Goal: Task Accomplishment & Management: Use online tool/utility

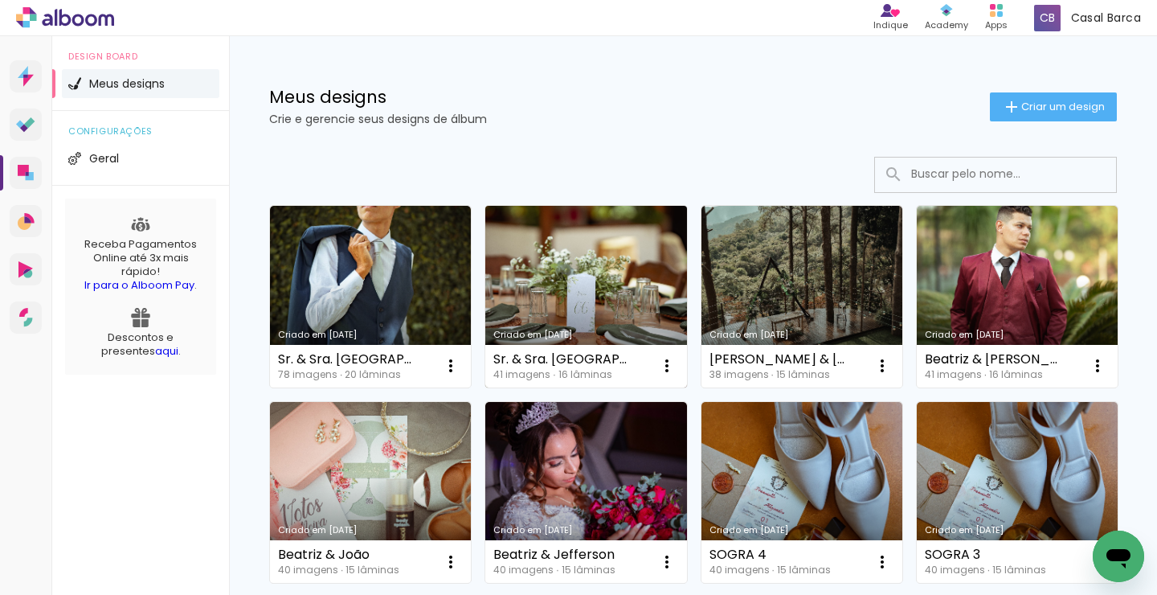
click at [633, 301] on link "Criado em [DATE]" at bounding box center [585, 297] width 201 height 182
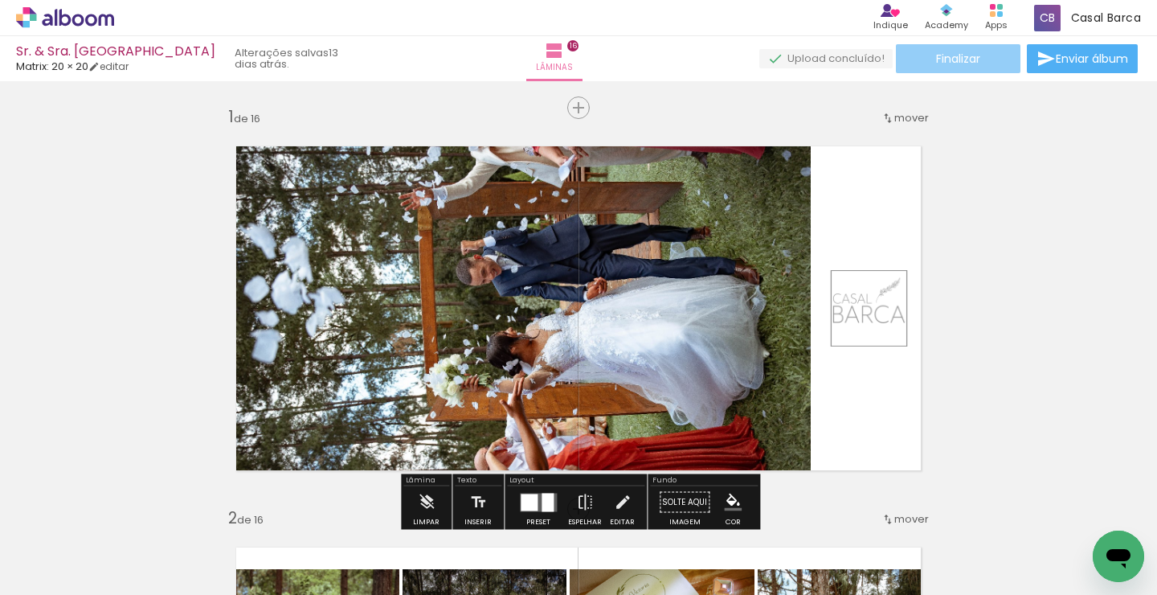
click at [976, 63] on paper-button "Finalizar" at bounding box center [958, 58] width 125 height 29
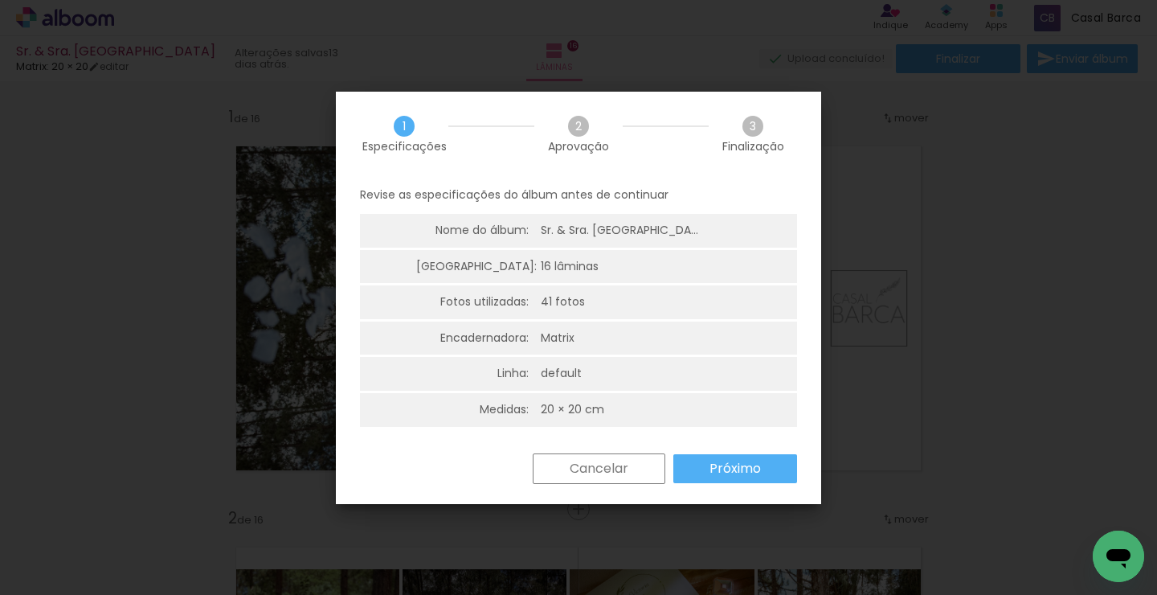
click at [776, 474] on paper-button "Próximo" at bounding box center [735, 468] width 124 height 29
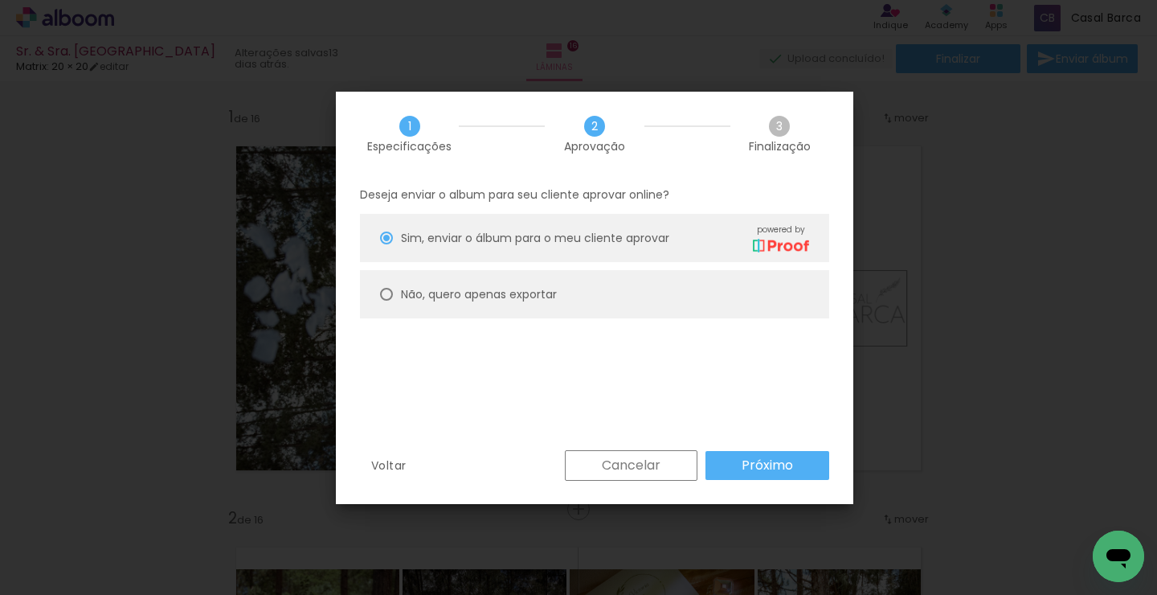
click at [776, 474] on paper-button "Próximo" at bounding box center [767, 465] width 124 height 29
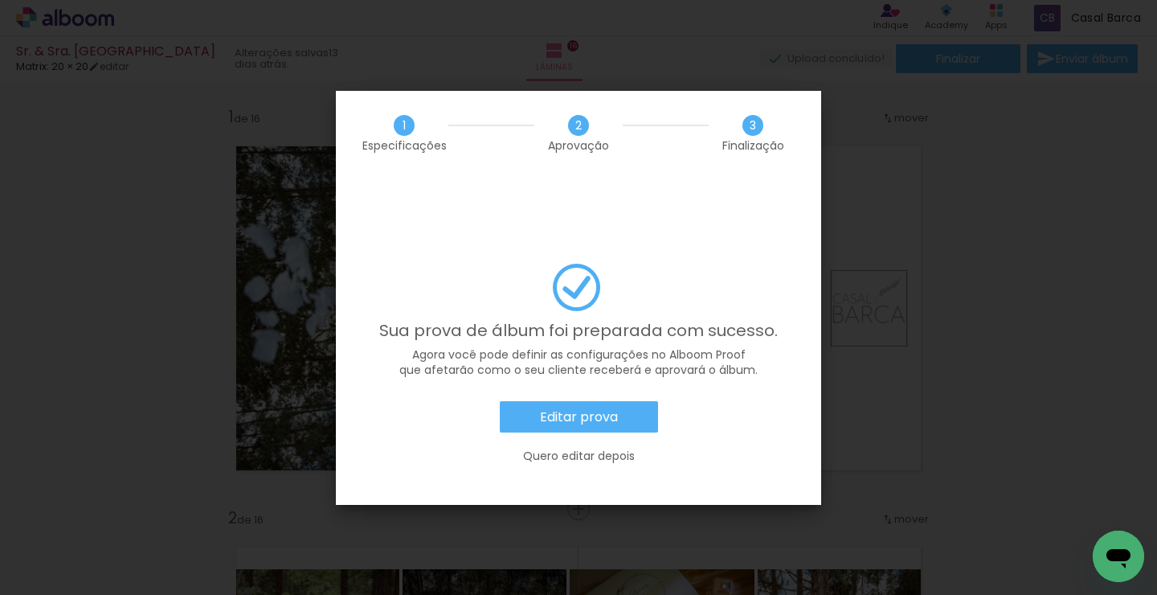
click at [622, 401] on paper-button "Editar prova" at bounding box center [579, 417] width 158 height 32
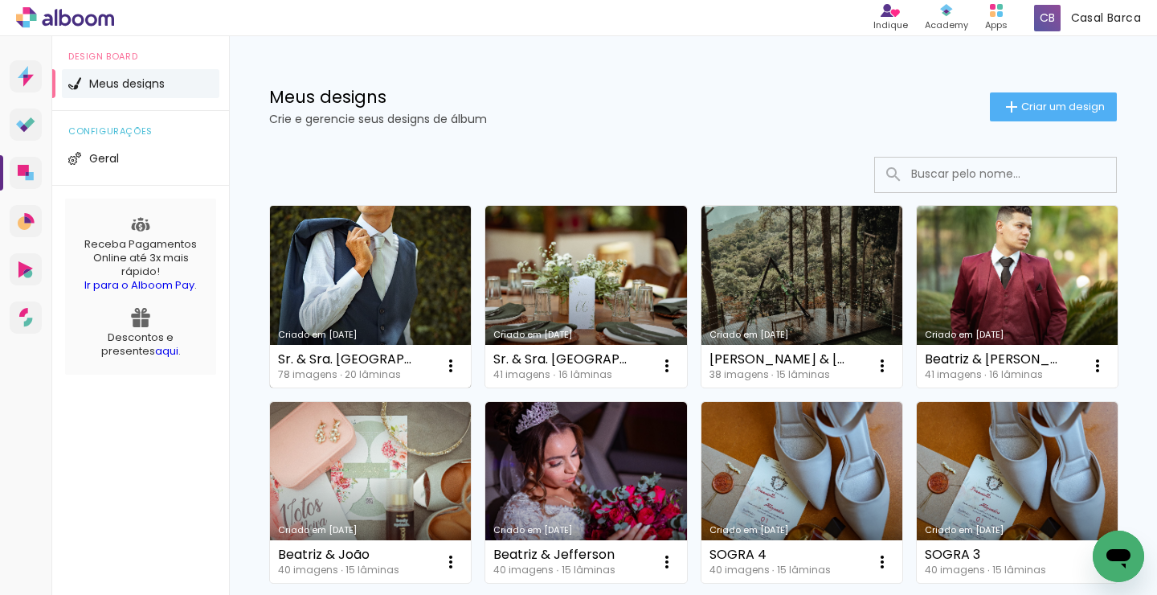
click at [417, 283] on link "Criado em [DATE]" at bounding box center [370, 297] width 201 height 182
